Goal: Register for event/course

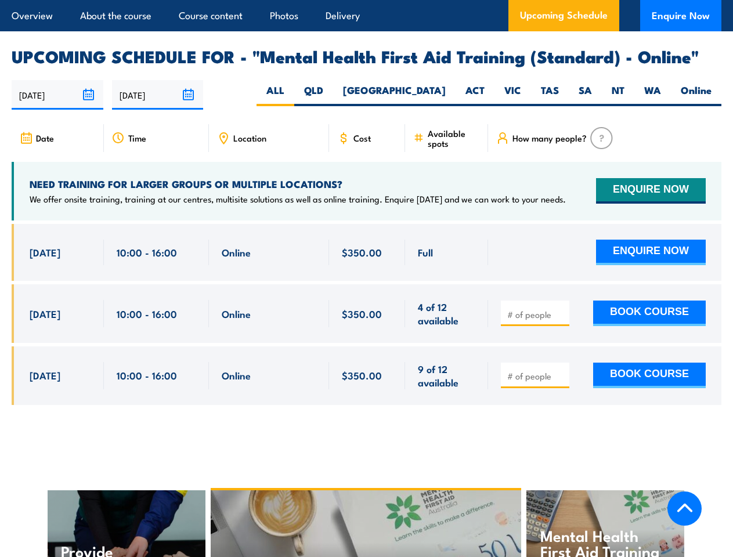
click at [366, 0] on article "Overview About the course Course content Photos Delivery Upcoming Schedule Enqu…" at bounding box center [367, 15] width 710 height 31
click at [57, 80] on input "[DATE]" at bounding box center [58, 95] width 92 height 30
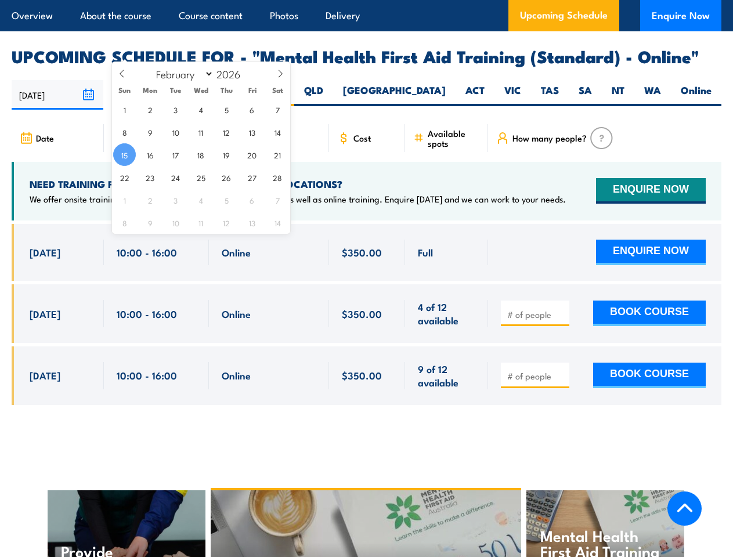
click at [158, 80] on input "[DATE]" at bounding box center [158, 95] width 92 height 30
click at [367, 498] on div "Mental Health First Aid Refresher Training (Standard)" at bounding box center [366, 564] width 311 height 147
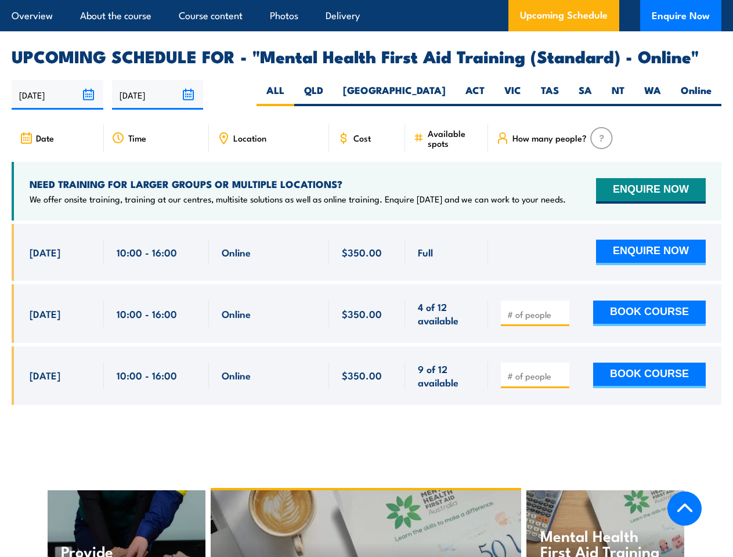
click at [366, 499] on div "Mental Health First Aid Refresher Training (Standard)" at bounding box center [366, 564] width 311 height 147
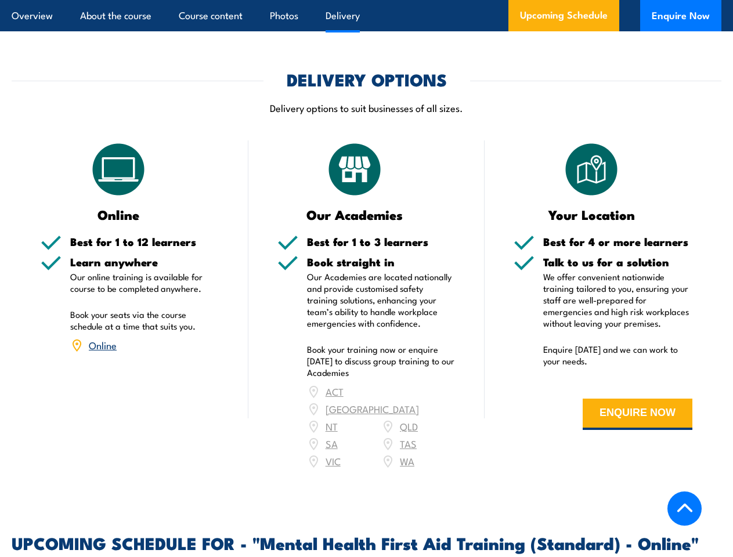
click at [366, 0] on article "Overview About the course Course content Photos Delivery Upcoming Schedule Enqu…" at bounding box center [367, 15] width 710 height 31
